Goal: Information Seeking & Learning: Learn about a topic

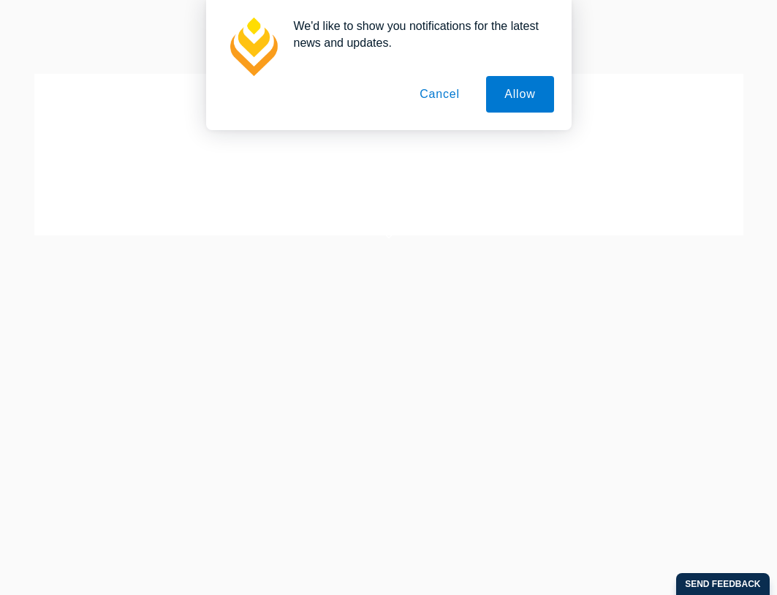
click at [443, 94] on button "Cancel" at bounding box center [439, 94] width 77 height 37
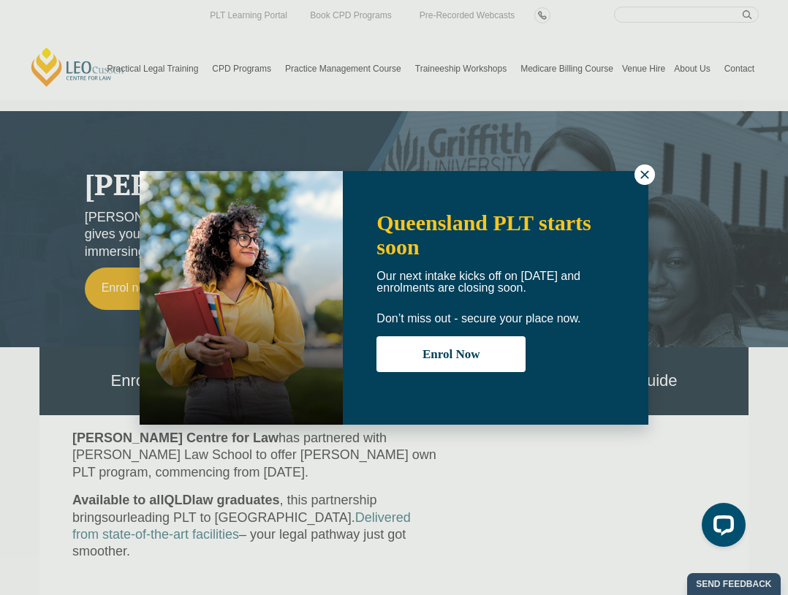
click at [646, 178] on icon at bounding box center [644, 174] width 13 height 13
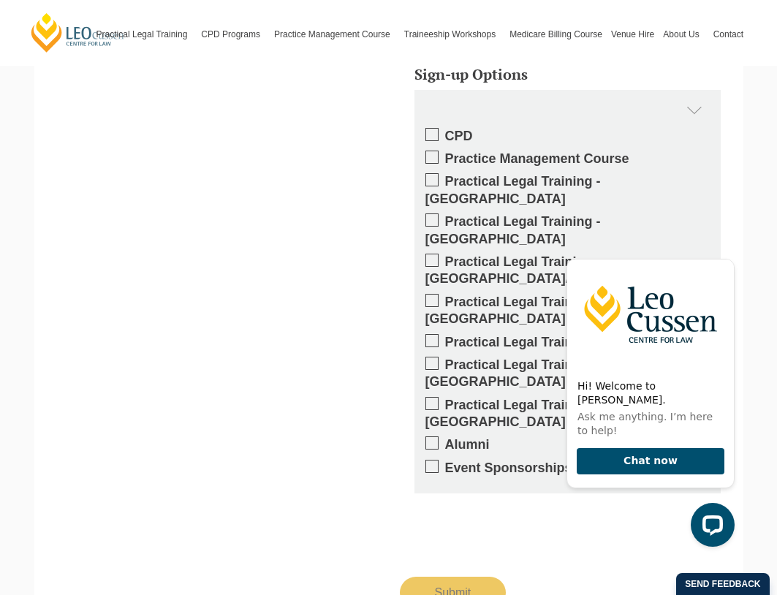
scroll to position [1723, 0]
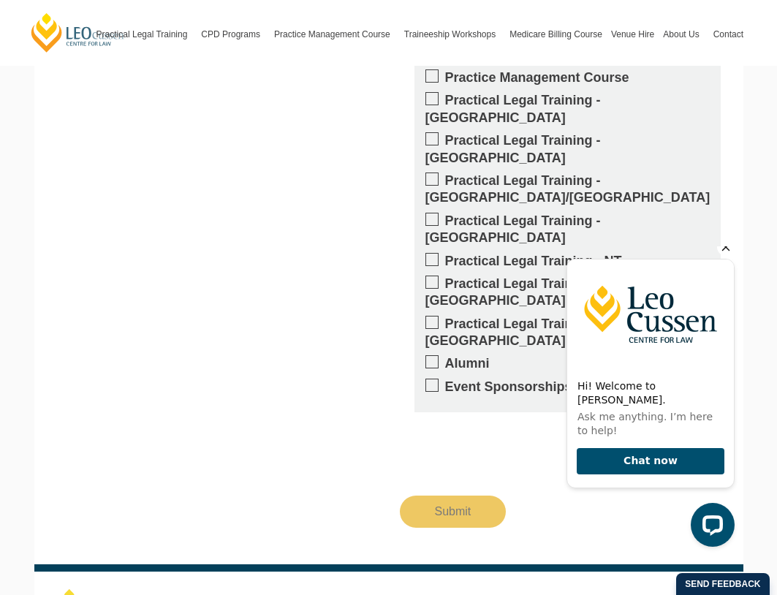
click at [726, 256] on icon "Hide greeting" at bounding box center [726, 247] width 18 height 18
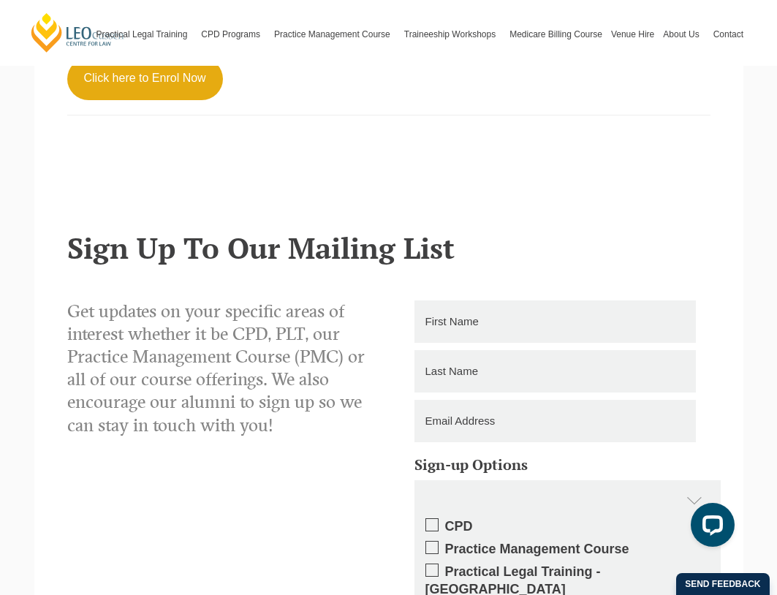
scroll to position [0, 0]
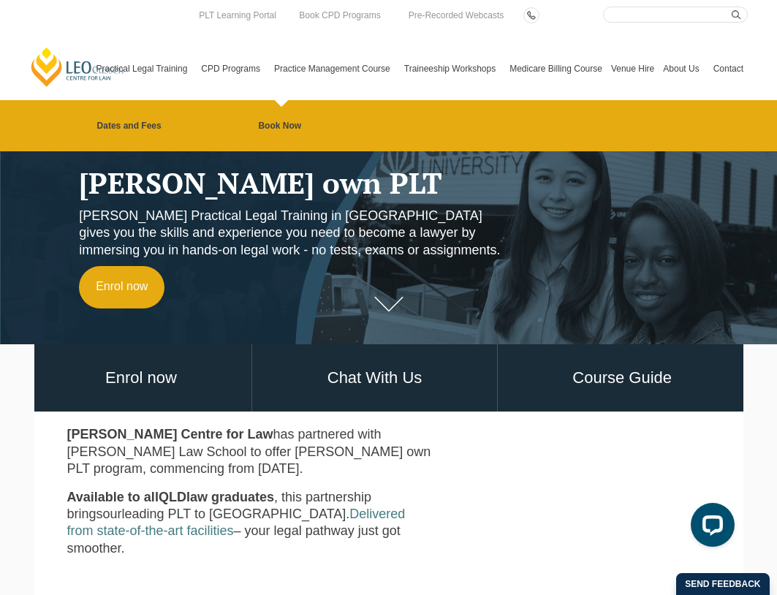
click at [308, 66] on link "Practice Management Course" at bounding box center [335, 68] width 130 height 63
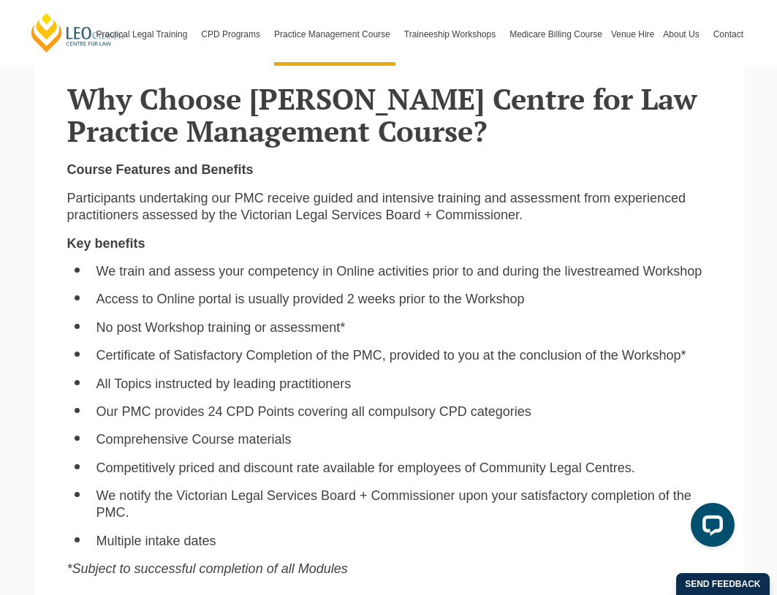
scroll to position [731, 0]
